Goal: Find specific page/section: Find specific page/section

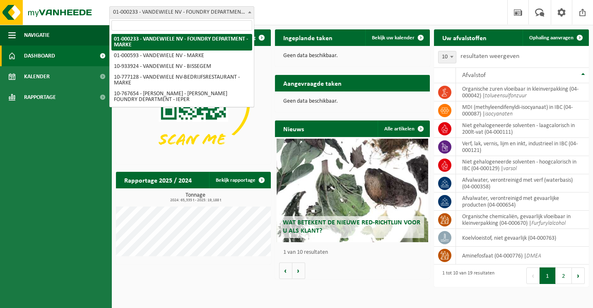
click at [249, 12] on b at bounding box center [249, 12] width 3 height 2
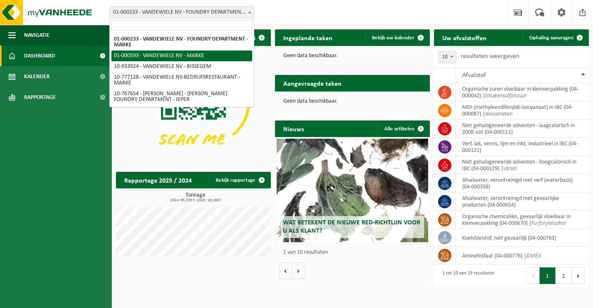
select select "71"
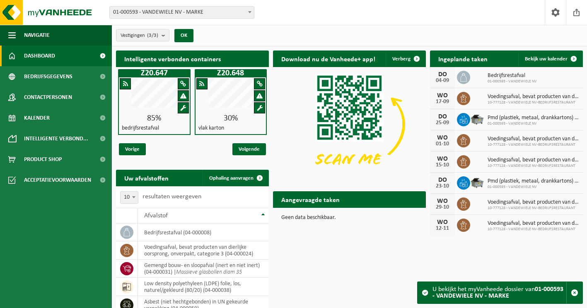
click at [319, 15] on div "Vestiging: 01-000233 - VANDEWIELE NV - FOUNDRY DEPARTMENT - MARKE 01-000593 - V…" at bounding box center [293, 12] width 587 height 25
